Goal: Transaction & Acquisition: Purchase product/service

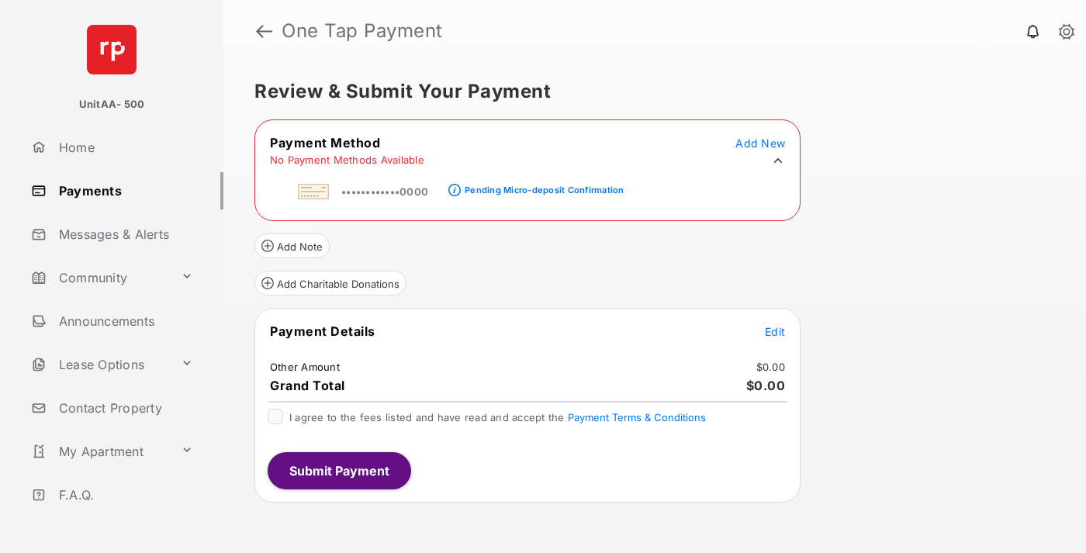
click at [542, 185] on div "Pending Micro-deposit Confirmation" at bounding box center [544, 190] width 159 height 11
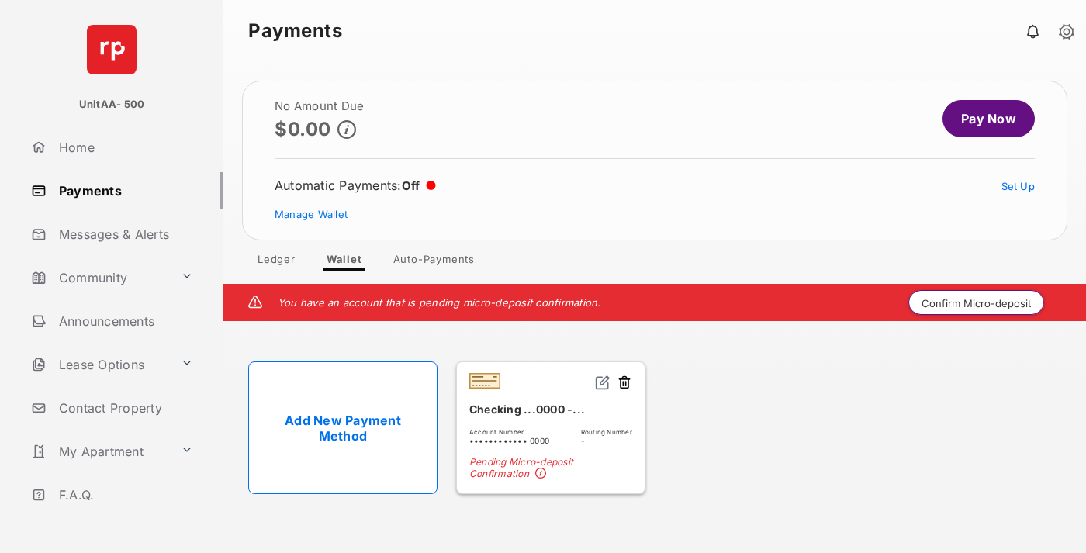
click at [977, 303] on button "Confirm Micro-deposit" at bounding box center [977, 302] width 136 height 25
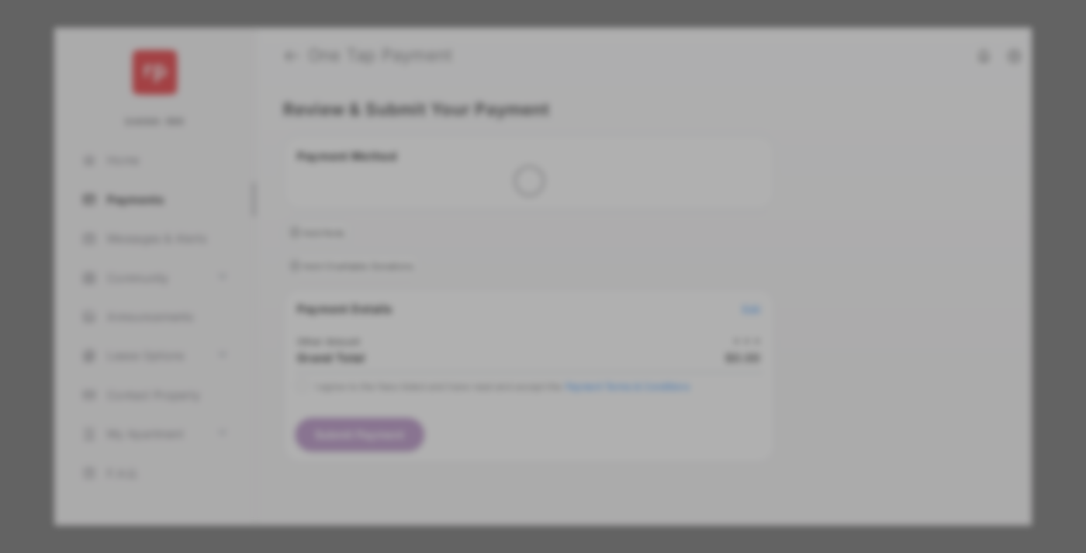
click at [514, 251] on div "Other Amount" at bounding box center [514, 262] width 251 height 26
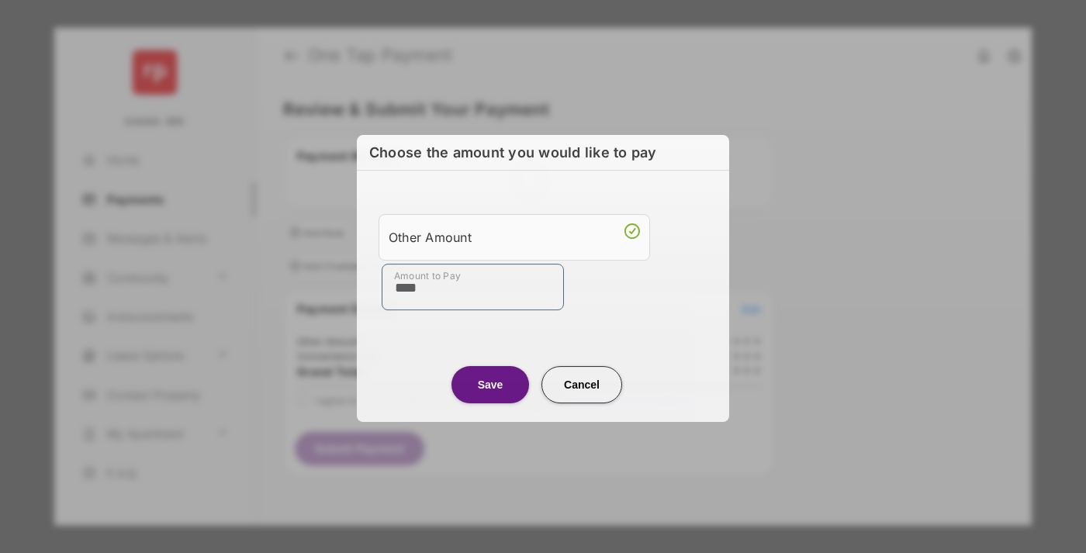
type input "****"
click at [490, 384] on button "Save" at bounding box center [491, 384] width 78 height 37
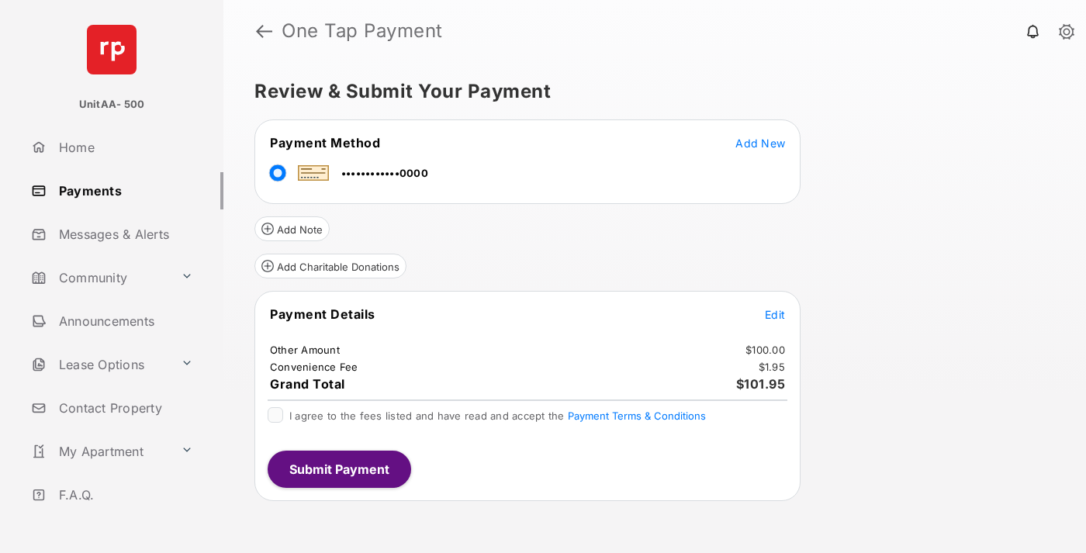
click at [775, 314] on span "Edit" at bounding box center [775, 314] width 20 height 13
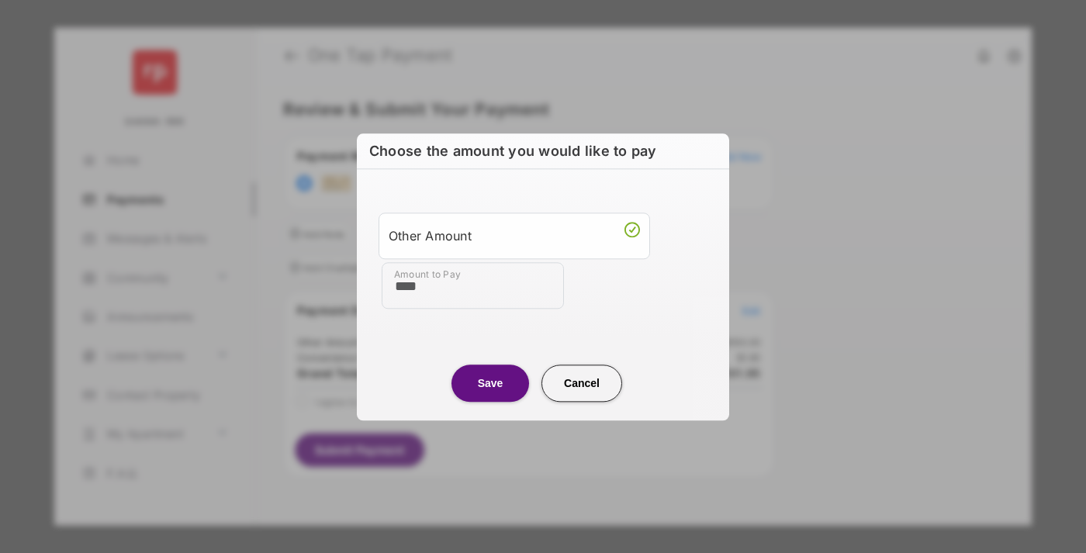
click at [490, 383] on button "Save" at bounding box center [491, 383] width 78 height 37
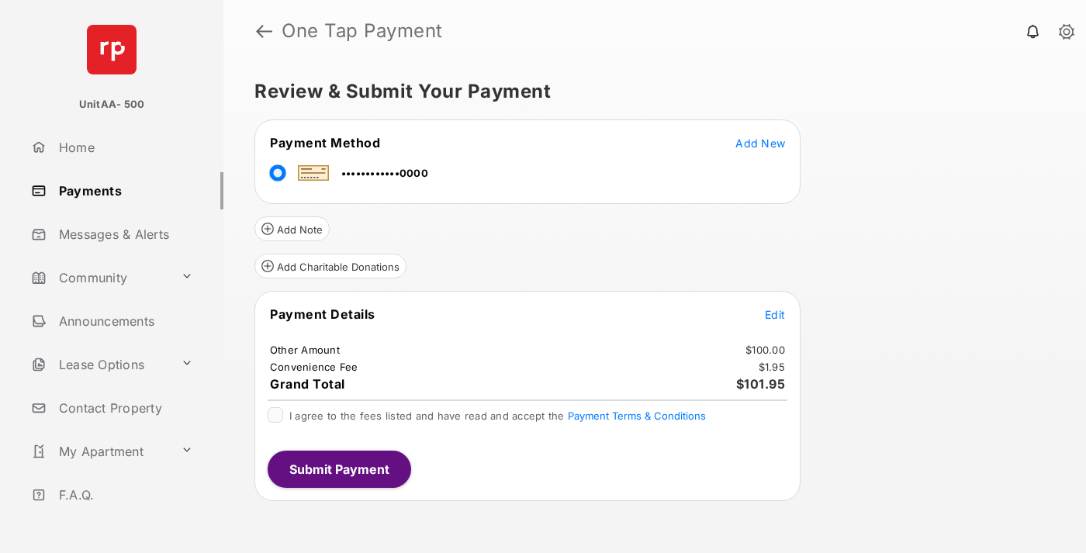
click at [338, 469] on button "Submit Payment" at bounding box center [340, 469] width 144 height 37
